Goal: Information Seeking & Learning: Learn about a topic

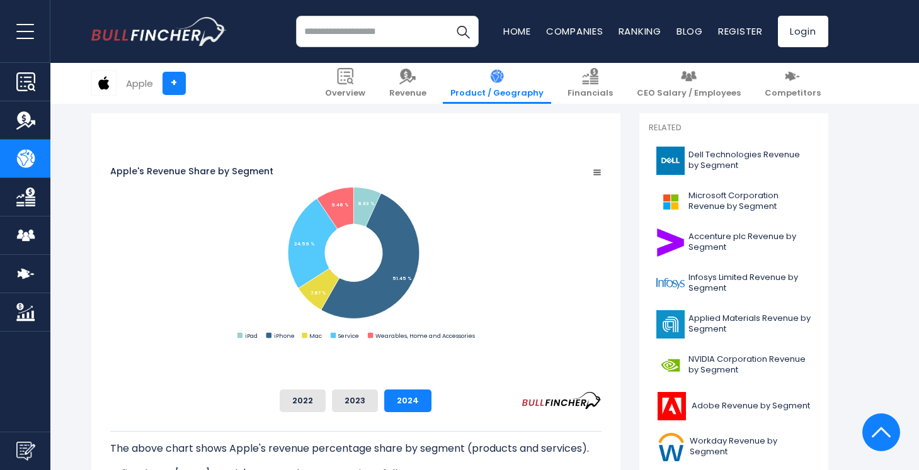
scroll to position [364, 0]
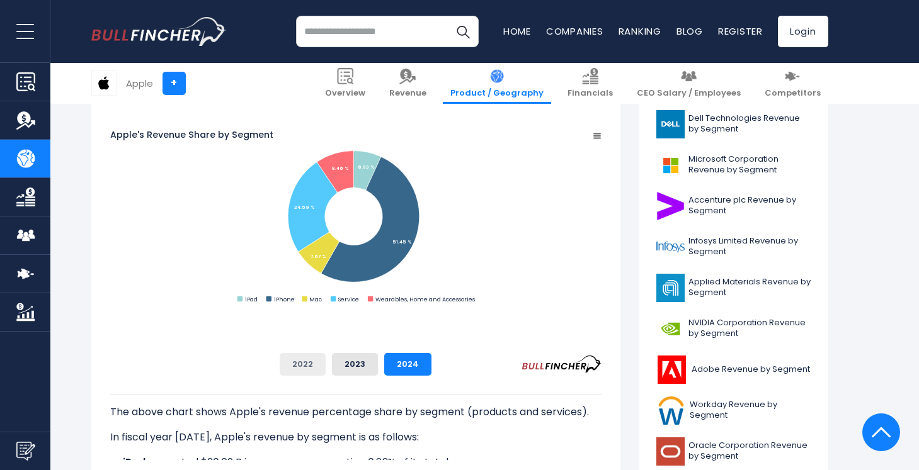
click at [325, 359] on button "2022" at bounding box center [303, 364] width 46 height 23
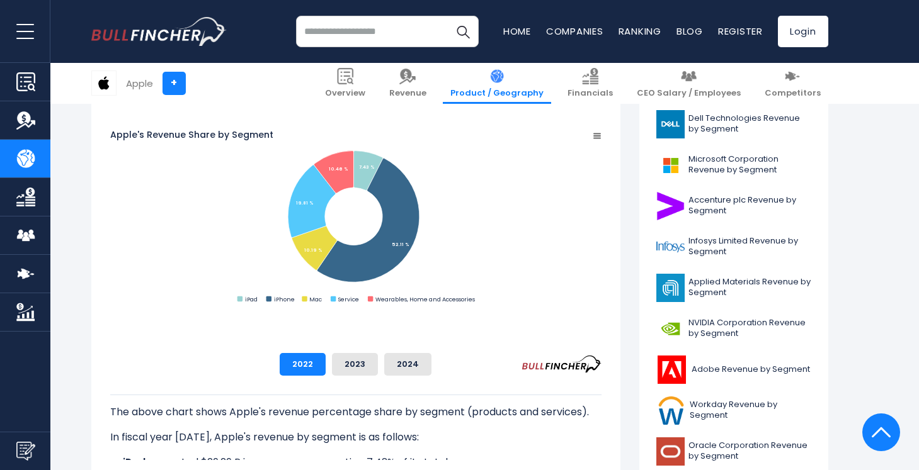
click at [363, 390] on div "The above chart shows Apple's revenue percentage share by segment (products and…" at bounding box center [355, 418] width 491 height 84
click at [538, 375] on div "2022 2023 2024" at bounding box center [355, 364] width 491 height 23
click at [431, 369] on button "2024" at bounding box center [407, 364] width 47 height 23
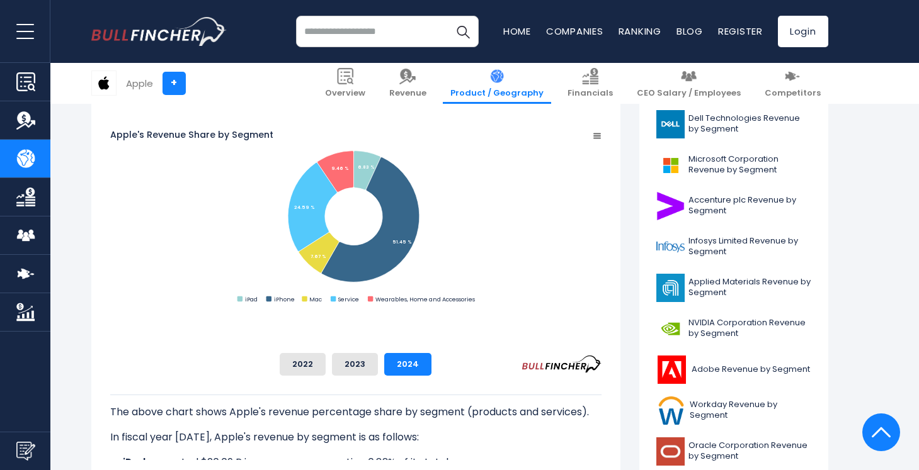
click at [601, 386] on div "The above chart shows Apple's revenue percentage share by segment (products and…" at bounding box center [355, 418] width 491 height 84
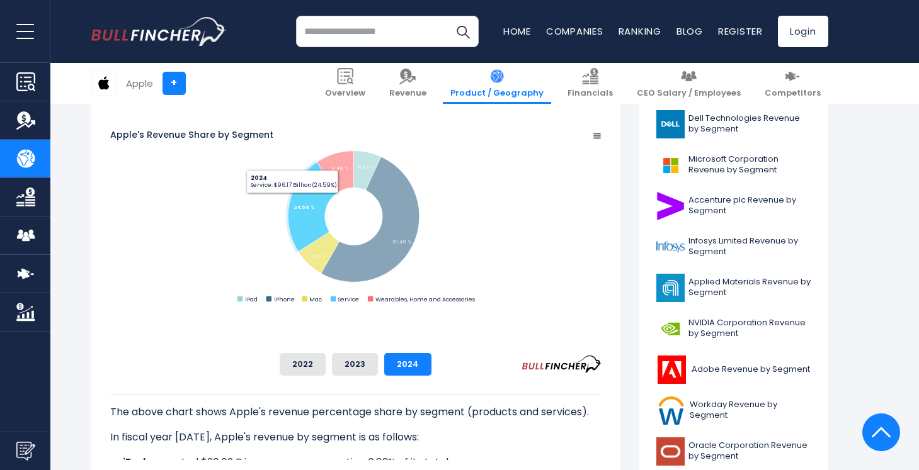
click at [317, 198] on rect "Apple's Revenue Share by Segment" at bounding box center [355, 217] width 491 height 177
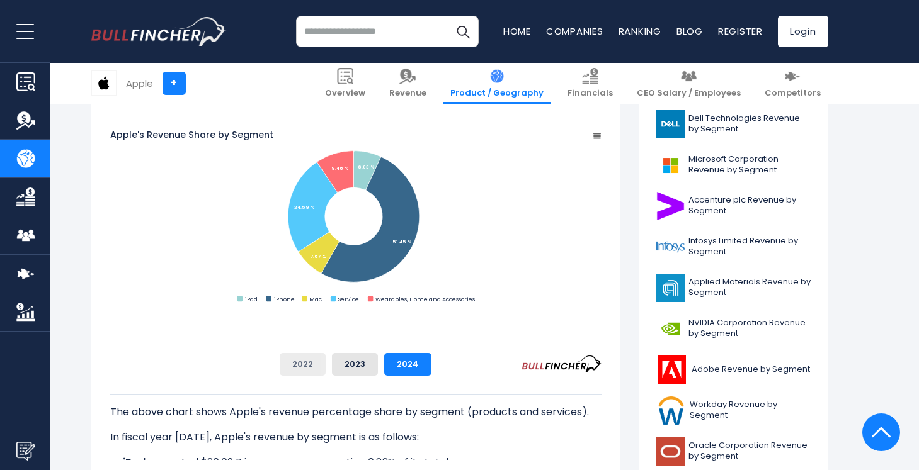
click at [325, 367] on button "2022" at bounding box center [303, 364] width 46 height 23
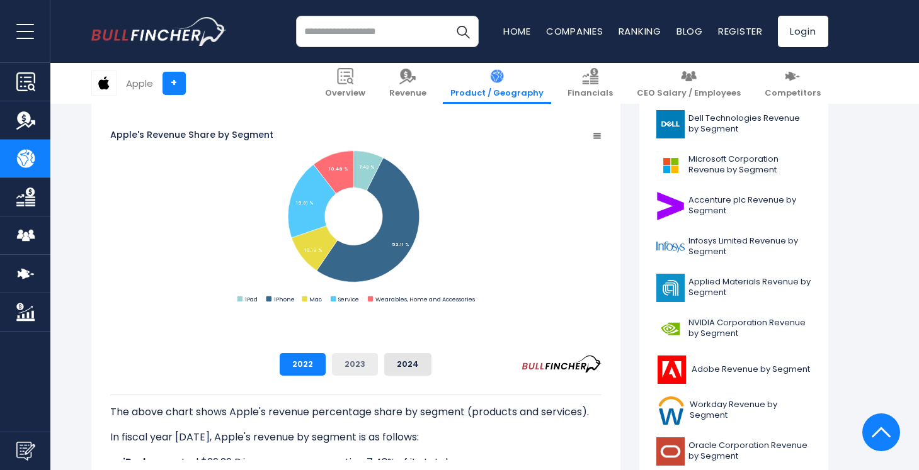
click at [378, 362] on button "2023" at bounding box center [355, 364] width 46 height 23
click at [431, 363] on button "2024" at bounding box center [407, 364] width 47 height 23
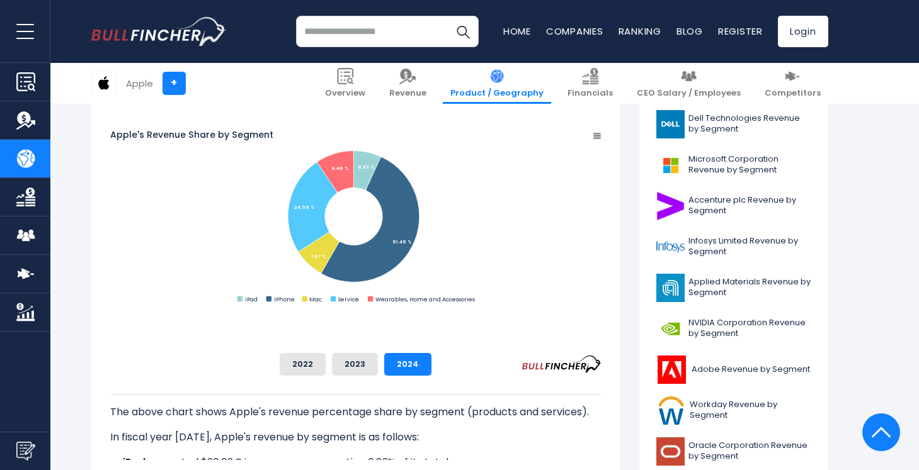
click at [597, 291] on rect "Apple's Revenue Share by Segment" at bounding box center [355, 217] width 491 height 177
click at [601, 282] on rect "Apple's Revenue Share by Segment" at bounding box center [355, 217] width 491 height 177
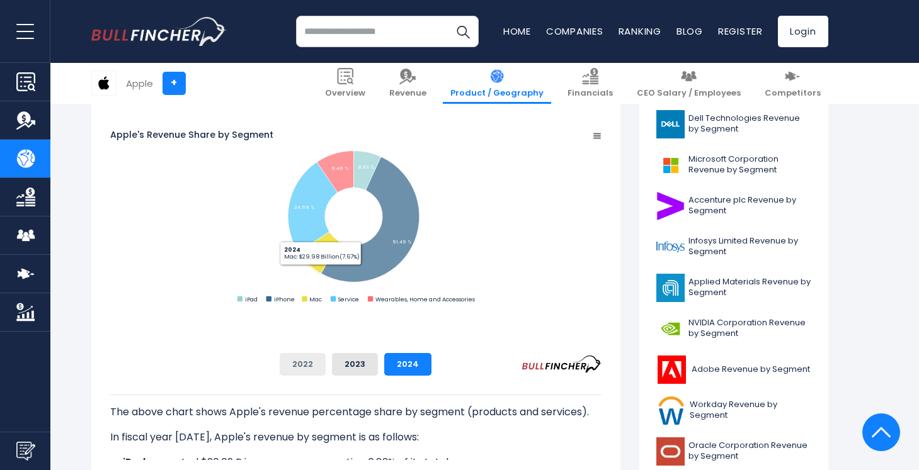
click at [325, 368] on button "2022" at bounding box center [303, 364] width 46 height 23
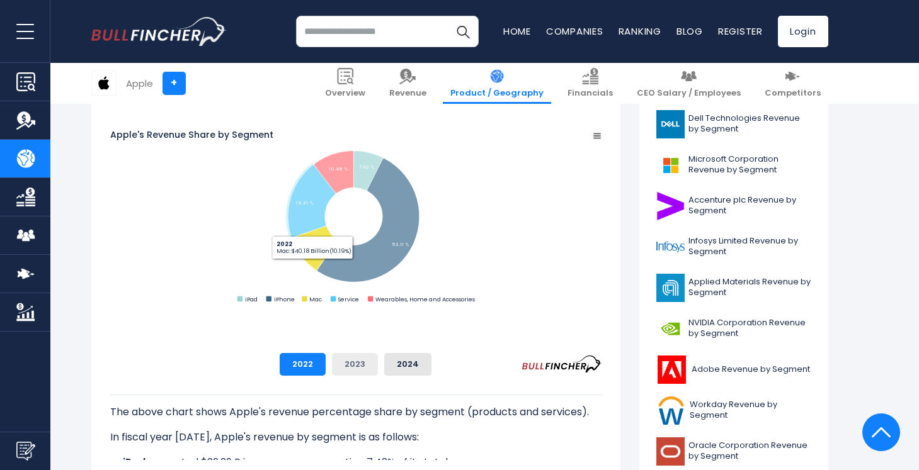
click at [378, 359] on button "2023" at bounding box center [355, 364] width 46 height 23
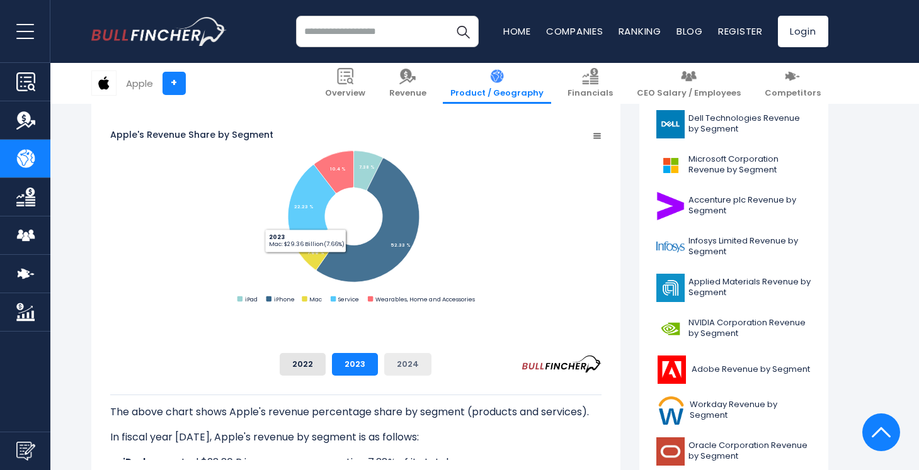
click at [431, 362] on button "2024" at bounding box center [407, 364] width 47 height 23
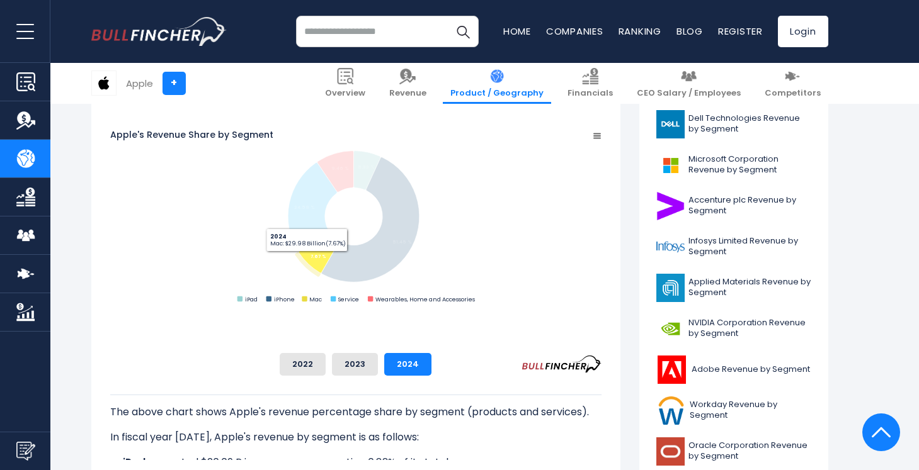
click at [341, 294] on rect "Apple's Revenue Share by Segment" at bounding box center [355, 217] width 491 height 177
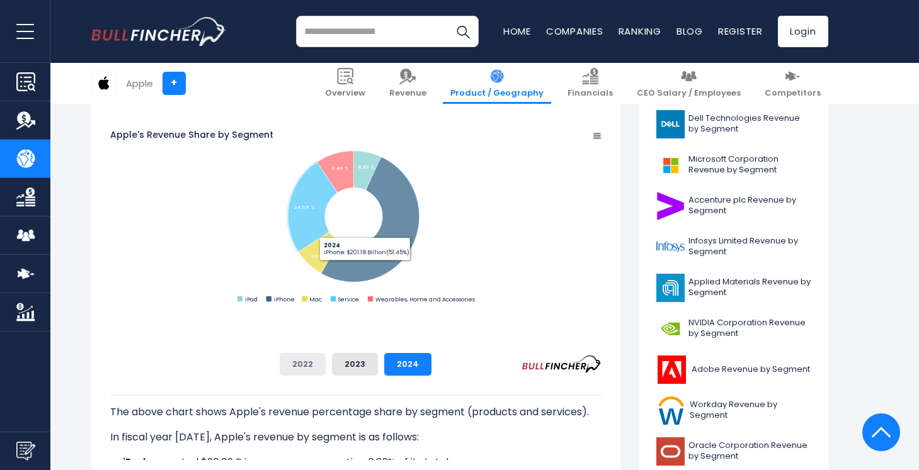
click at [325, 361] on button "2022" at bounding box center [303, 364] width 46 height 23
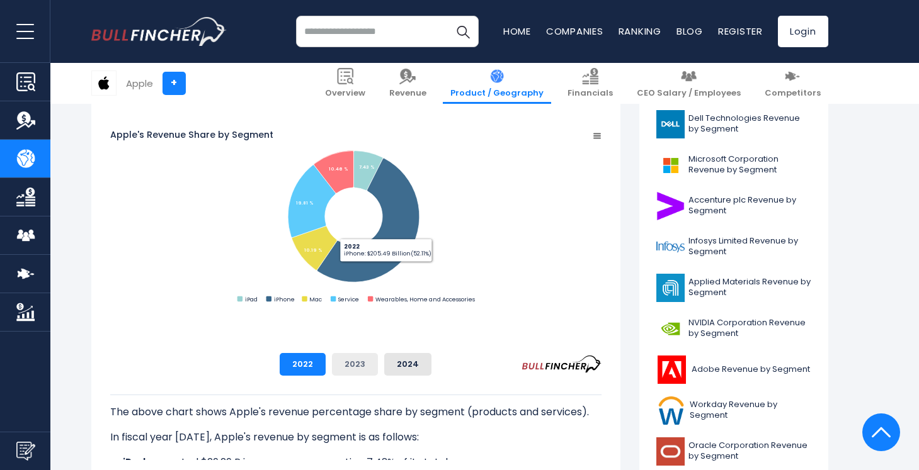
click at [378, 365] on button "2023" at bounding box center [355, 364] width 46 height 23
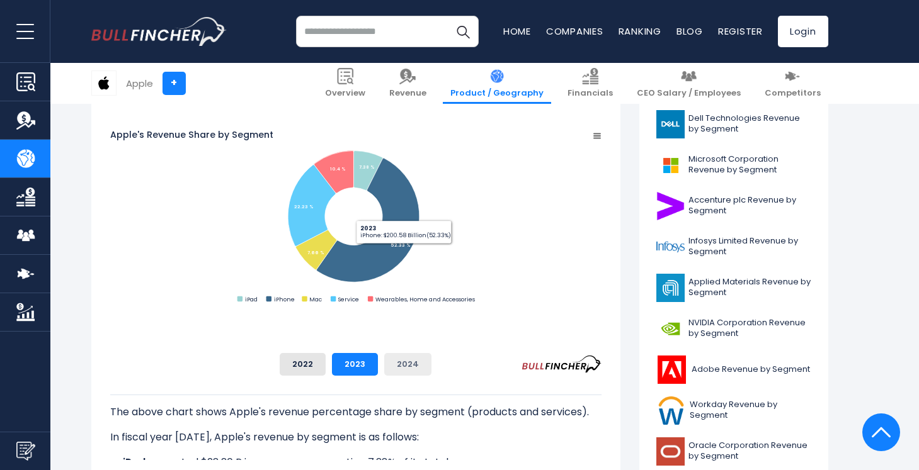
click at [431, 368] on button "2024" at bounding box center [407, 364] width 47 height 23
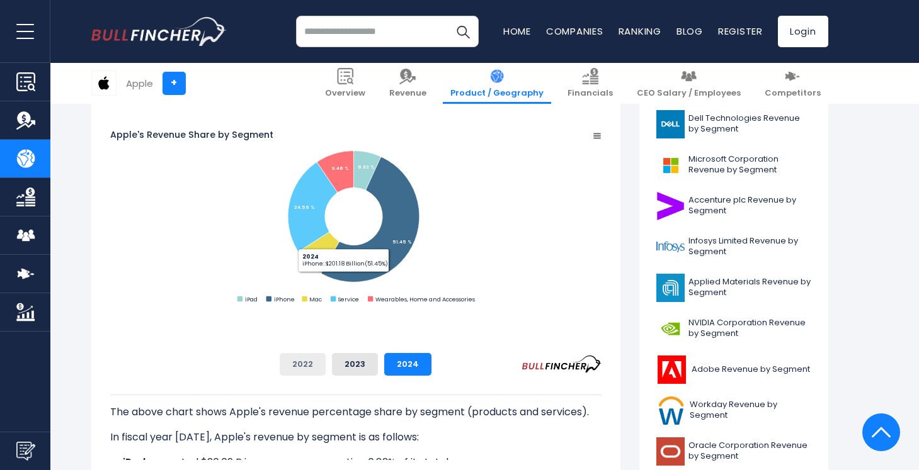
click at [325, 368] on button "2022" at bounding box center [303, 364] width 46 height 23
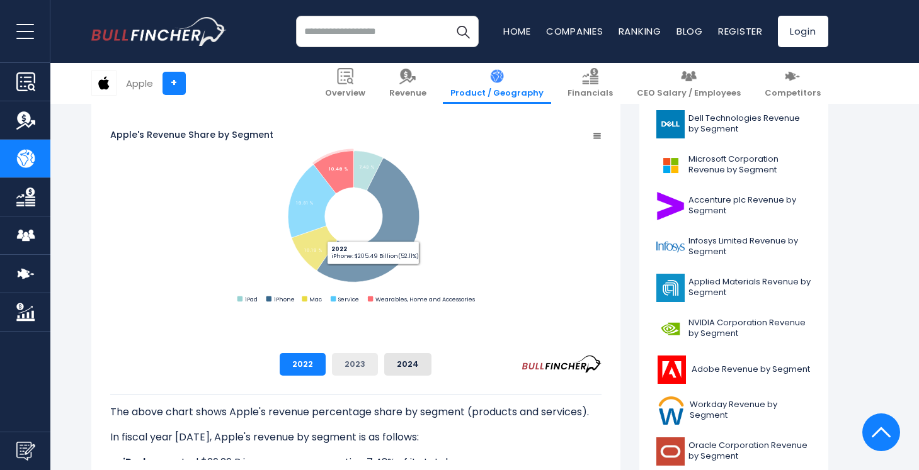
click at [378, 359] on button "2023" at bounding box center [355, 364] width 46 height 23
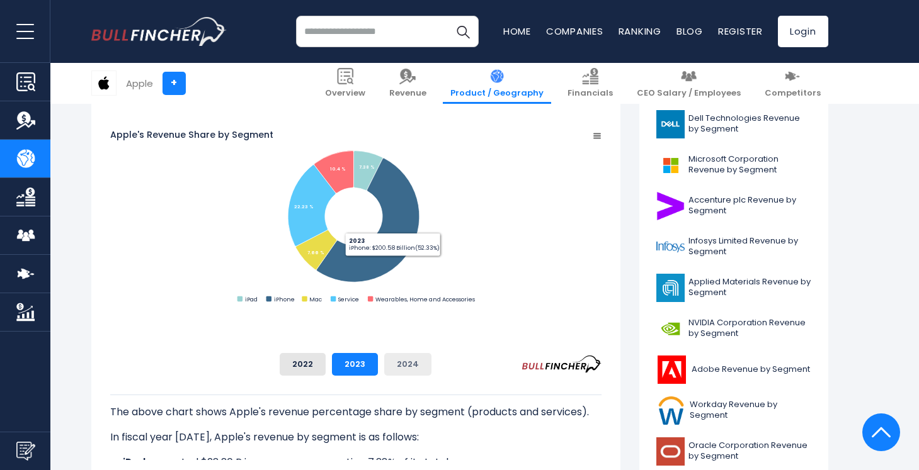
click at [431, 358] on button "2024" at bounding box center [407, 364] width 47 height 23
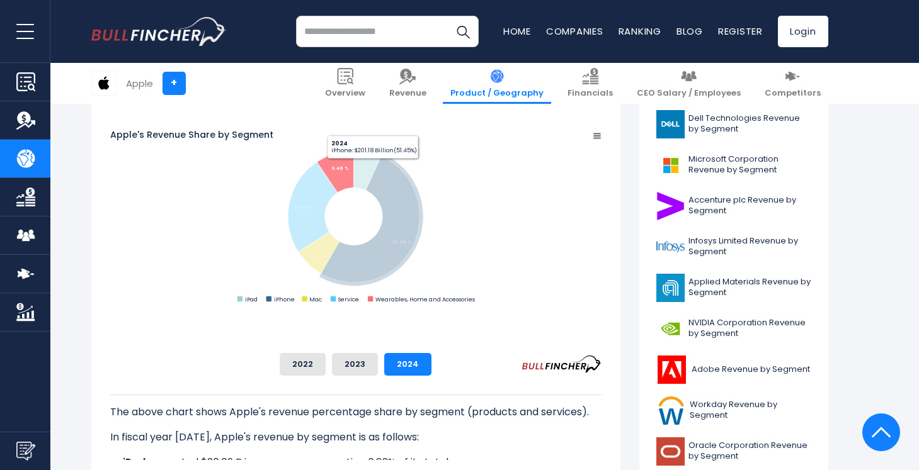
click at [601, 155] on rect "Apple's Revenue Share by Segment" at bounding box center [355, 217] width 491 height 177
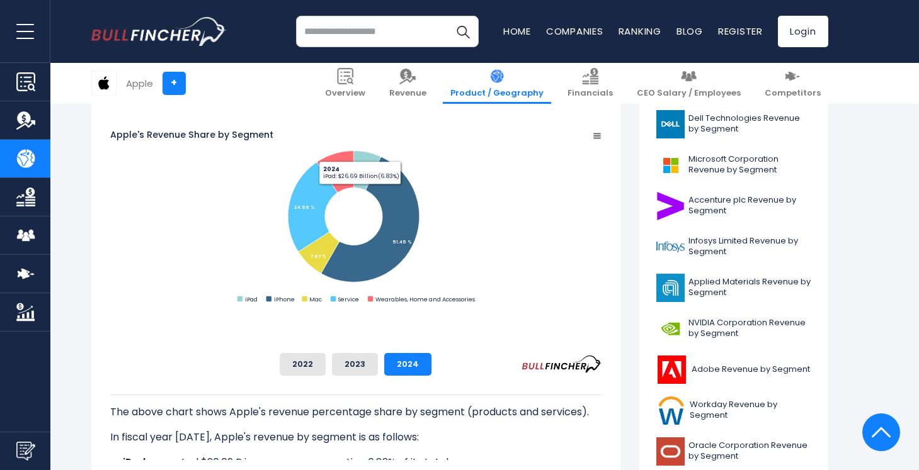
click at [601, 144] on rect "Apple's Revenue Share by Segment" at bounding box center [355, 217] width 491 height 177
click at [601, 154] on rect "Apple's Revenue Share by Segment" at bounding box center [355, 217] width 491 height 177
